Goal: Check status

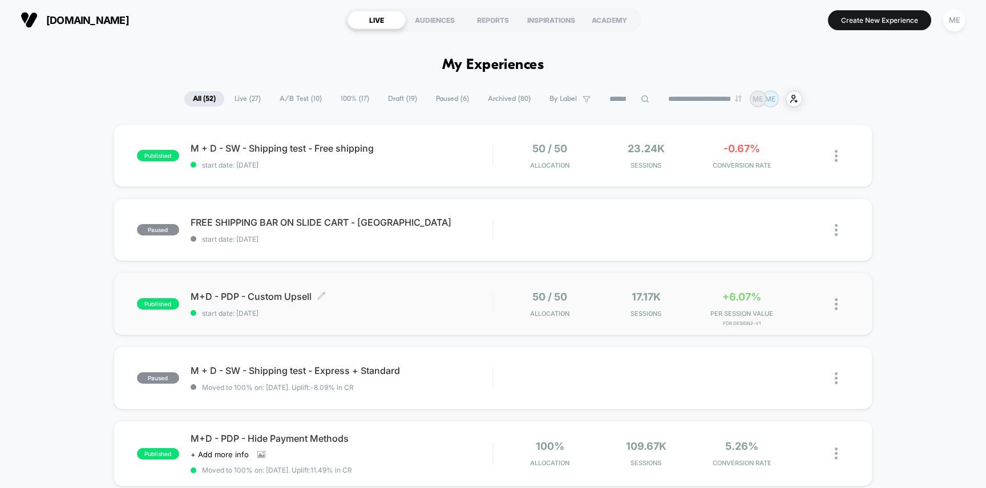
click at [455, 308] on div "M+D - PDP - Custom Upsell Click to edit experience details Click to edit experi…" at bounding box center [342, 304] width 302 height 27
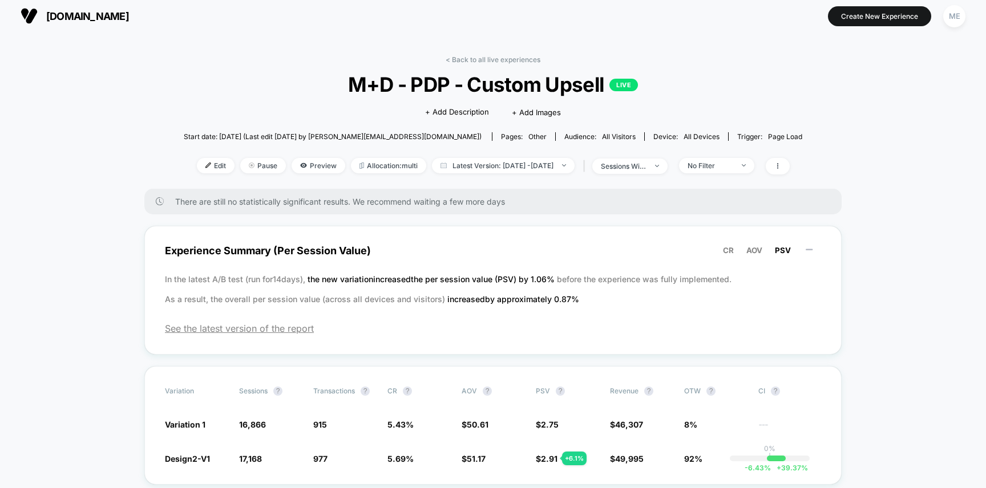
scroll to position [9, 0]
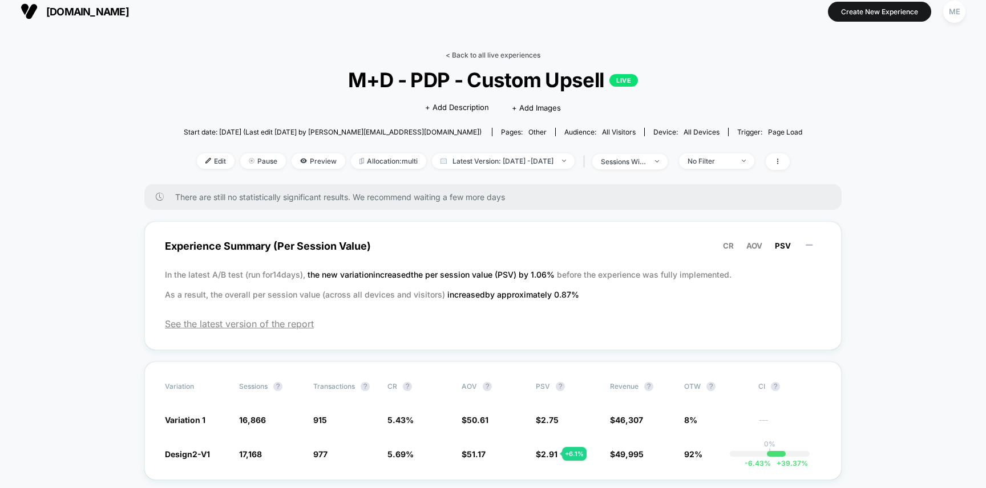
click at [491, 51] on link "< Back to all live experiences" at bounding box center [492, 55] width 95 height 9
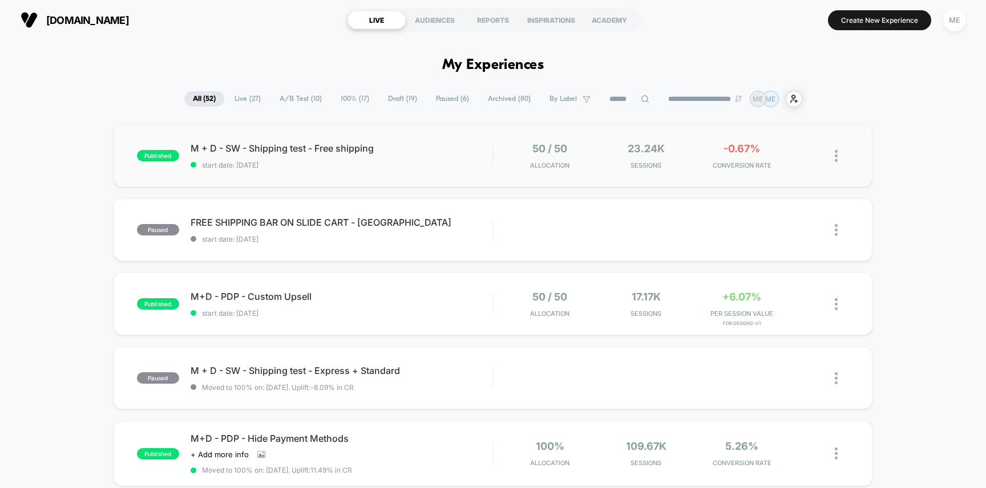
click at [468, 133] on div "published M + D - SW - Shipping test - Free shipping start date: [DATE] 50 / 50…" at bounding box center [493, 155] width 759 height 63
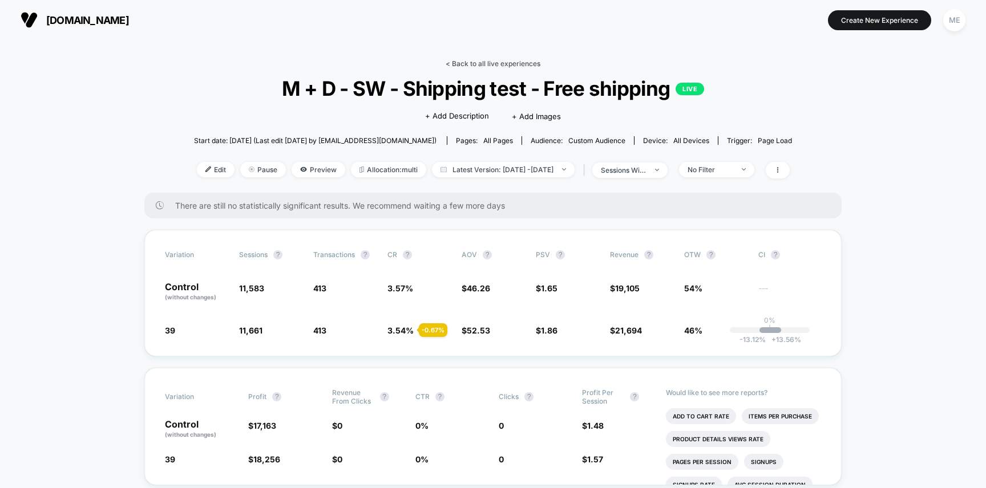
click at [477, 64] on link "< Back to all live experiences" at bounding box center [492, 63] width 95 height 9
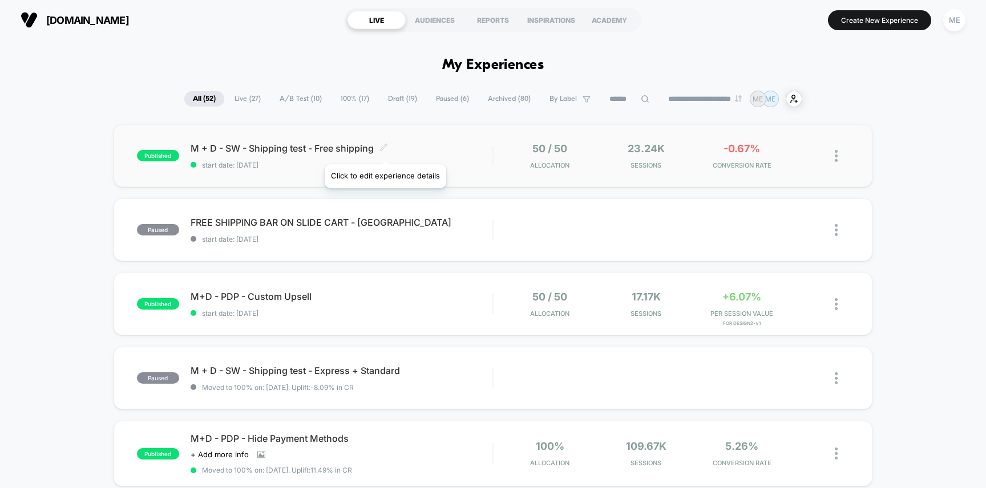
click at [384, 150] on icon at bounding box center [383, 147] width 9 height 9
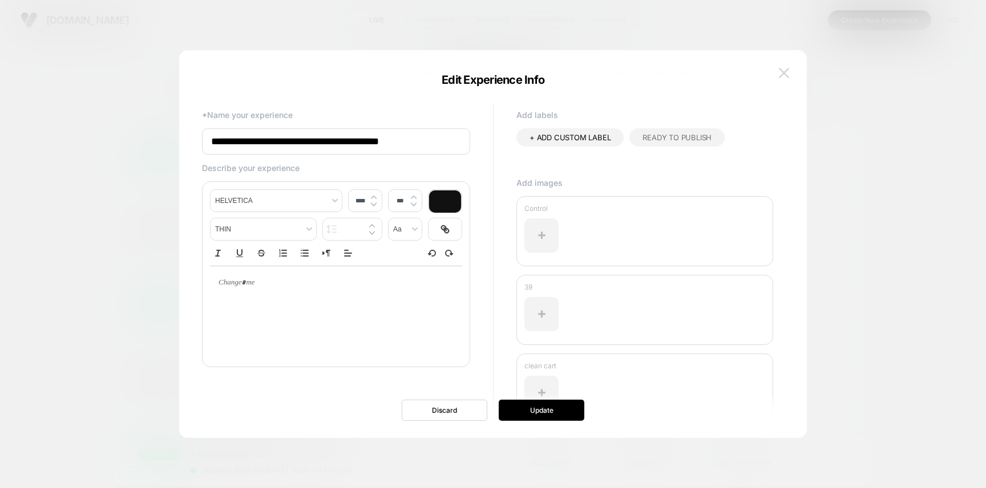
click at [781, 75] on img at bounding box center [784, 73] width 10 height 10
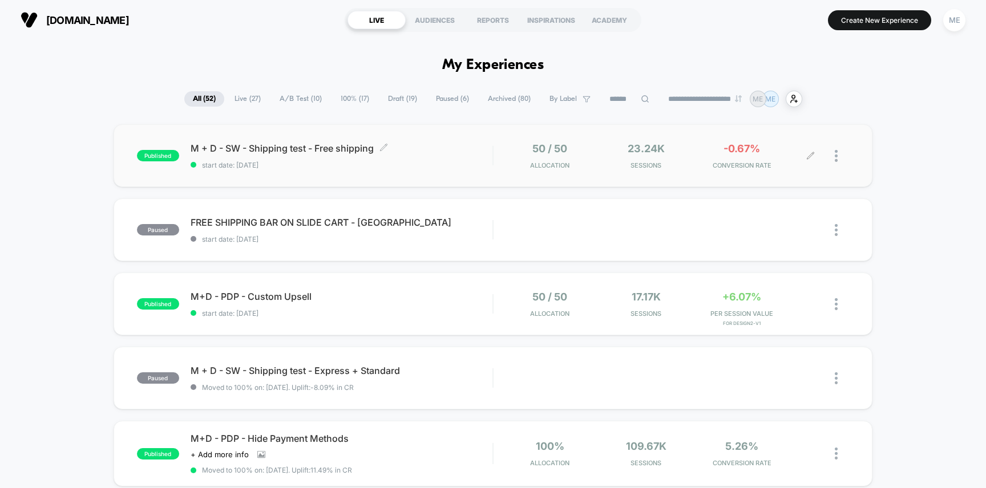
click at [495, 147] on div "50 / 50 Allocation 23.24k Sessions -0.67% CONVERSION RATE" at bounding box center [671, 156] width 356 height 27
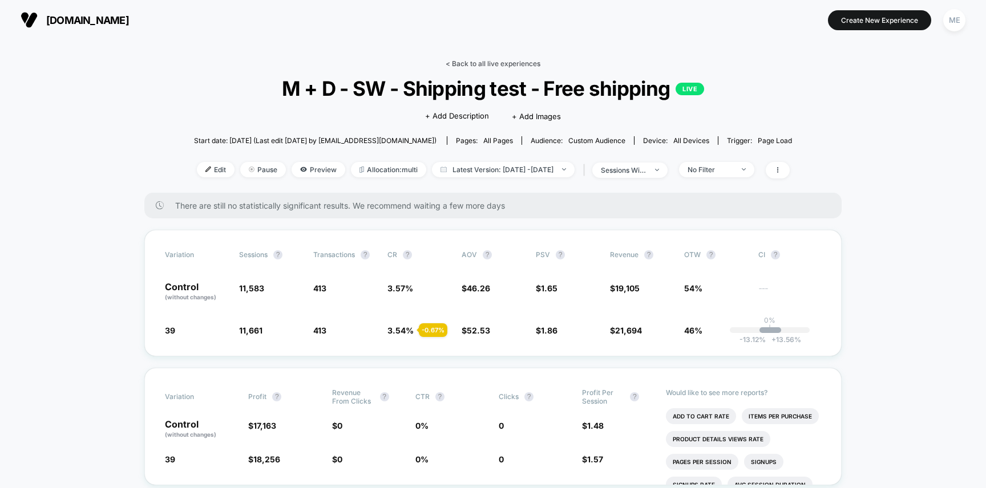
click at [471, 63] on link "< Back to all live experiences" at bounding box center [492, 63] width 95 height 9
